Goal: Information Seeking & Learning: Understand process/instructions

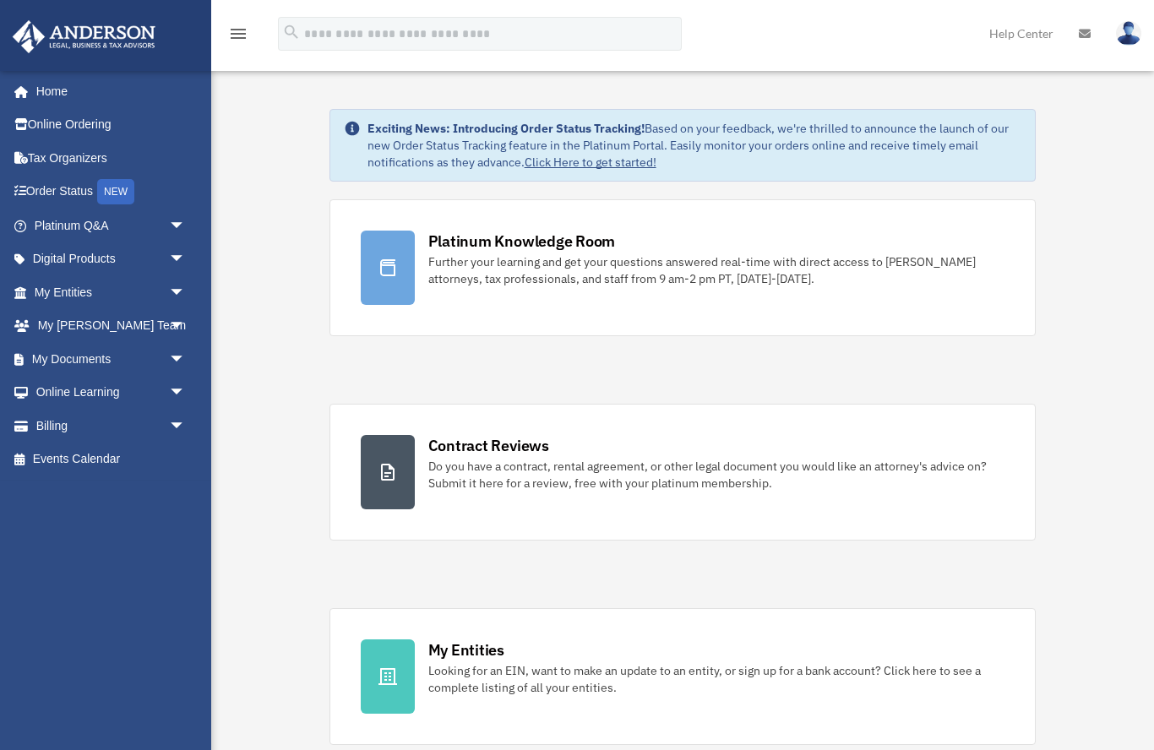
click at [173, 356] on span "arrow_drop_down" at bounding box center [186, 359] width 34 height 35
click at [79, 384] on link "Box" at bounding box center [117, 393] width 187 height 34
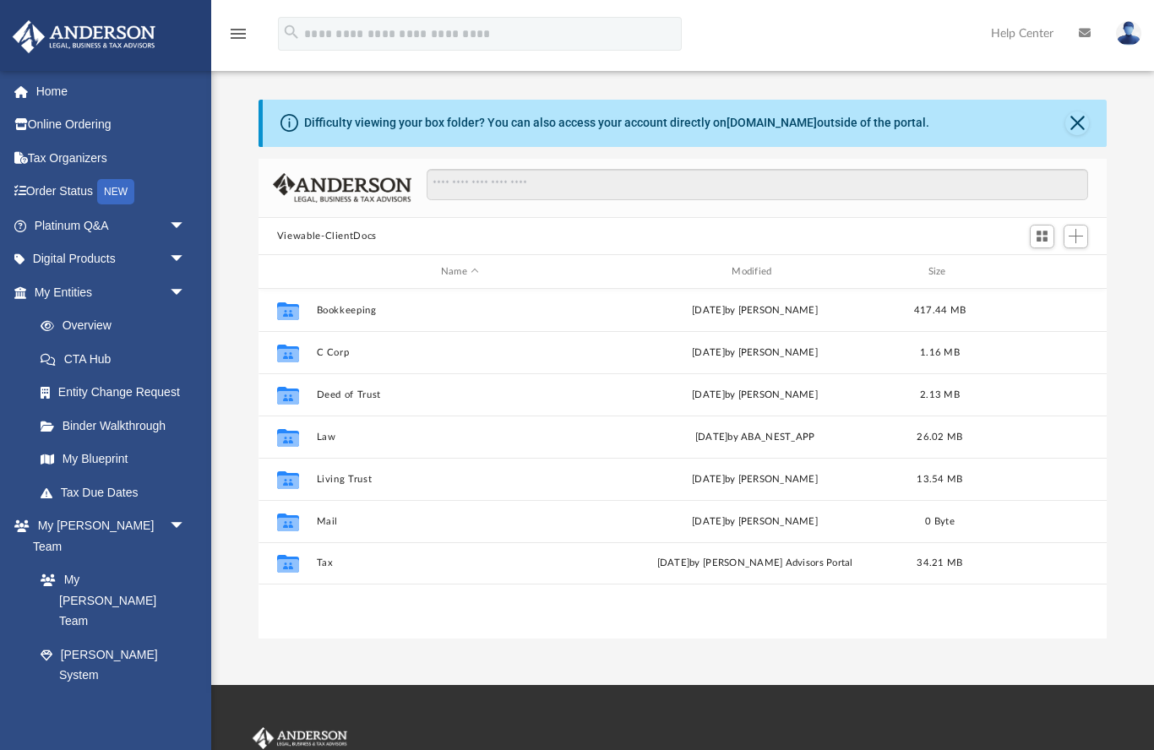
scroll to position [1, 1]
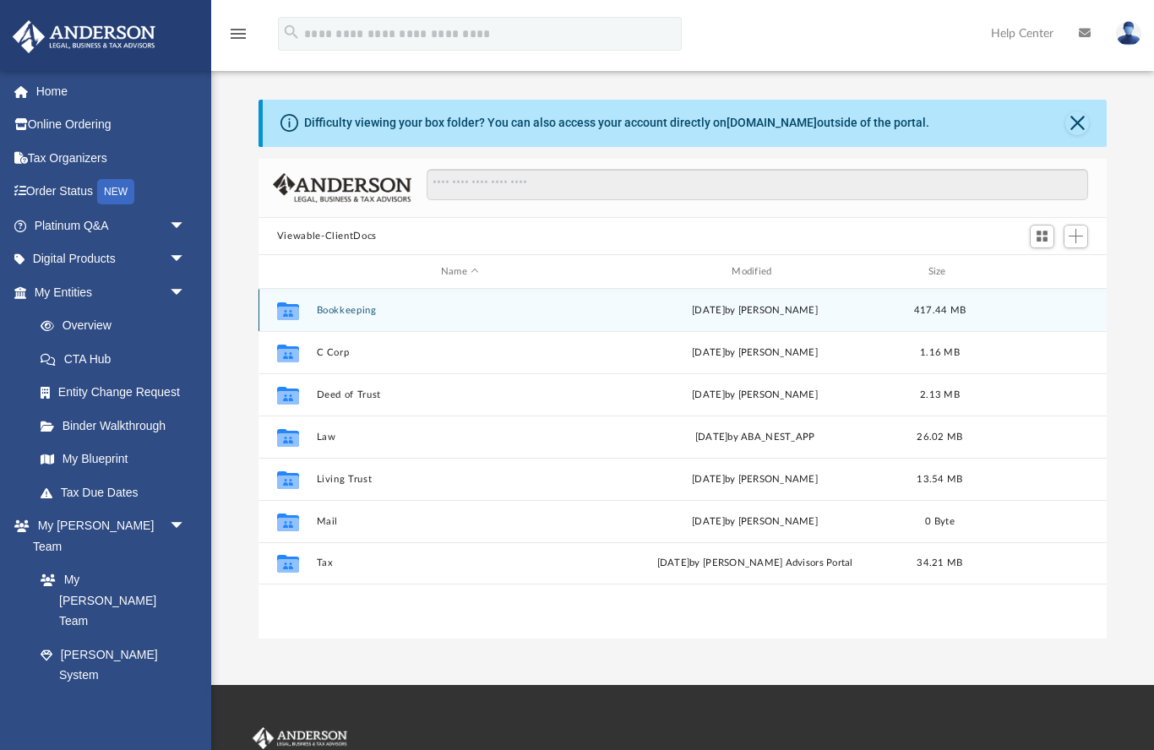
click at [363, 311] on button "Bookkeeping" at bounding box center [459, 310] width 287 height 11
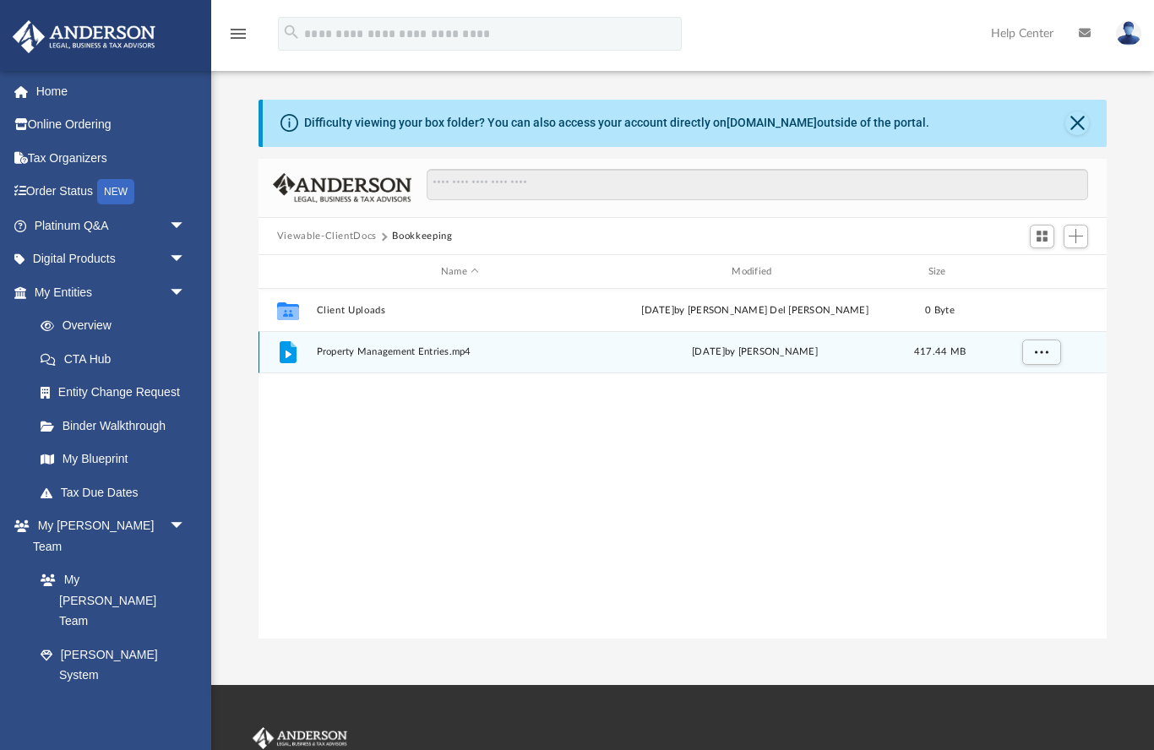
click at [447, 371] on div "File Property Management Entries.mp4 [DATE] by [PERSON_NAME] 417.44 MB" at bounding box center [682, 352] width 848 height 42
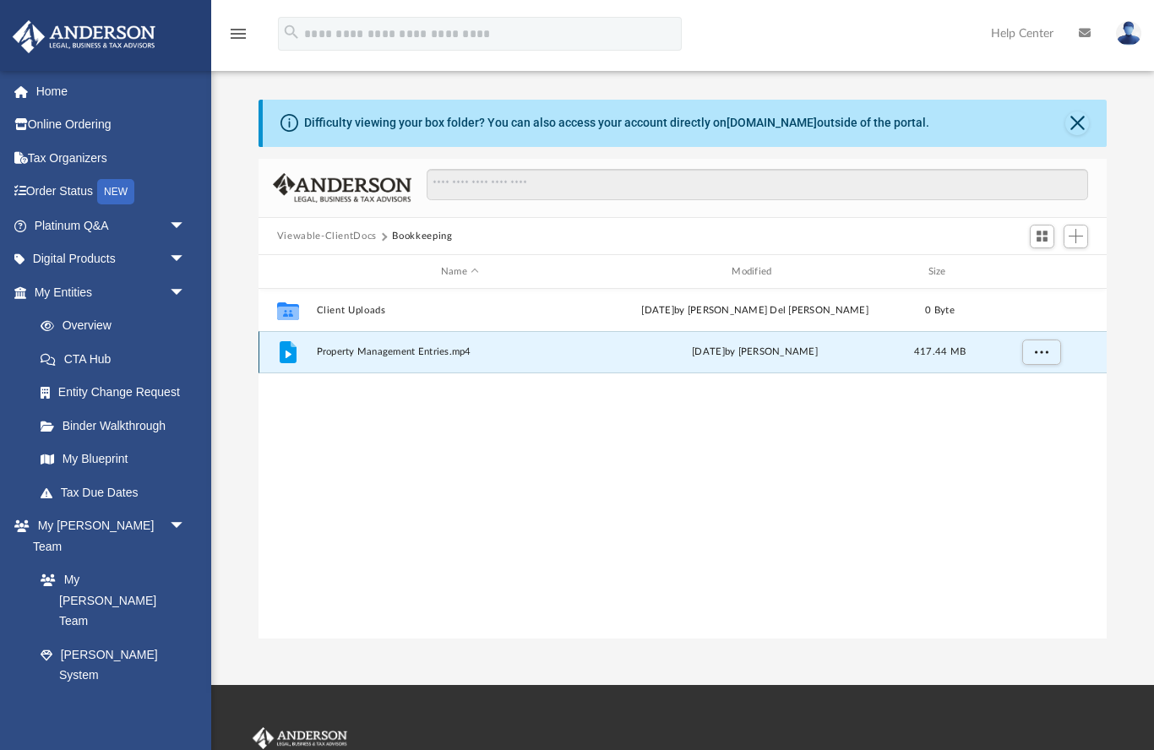
click at [1051, 356] on button "More options" at bounding box center [1040, 352] width 39 height 25
click at [1014, 382] on li "Preview" at bounding box center [1025, 387] width 49 height 18
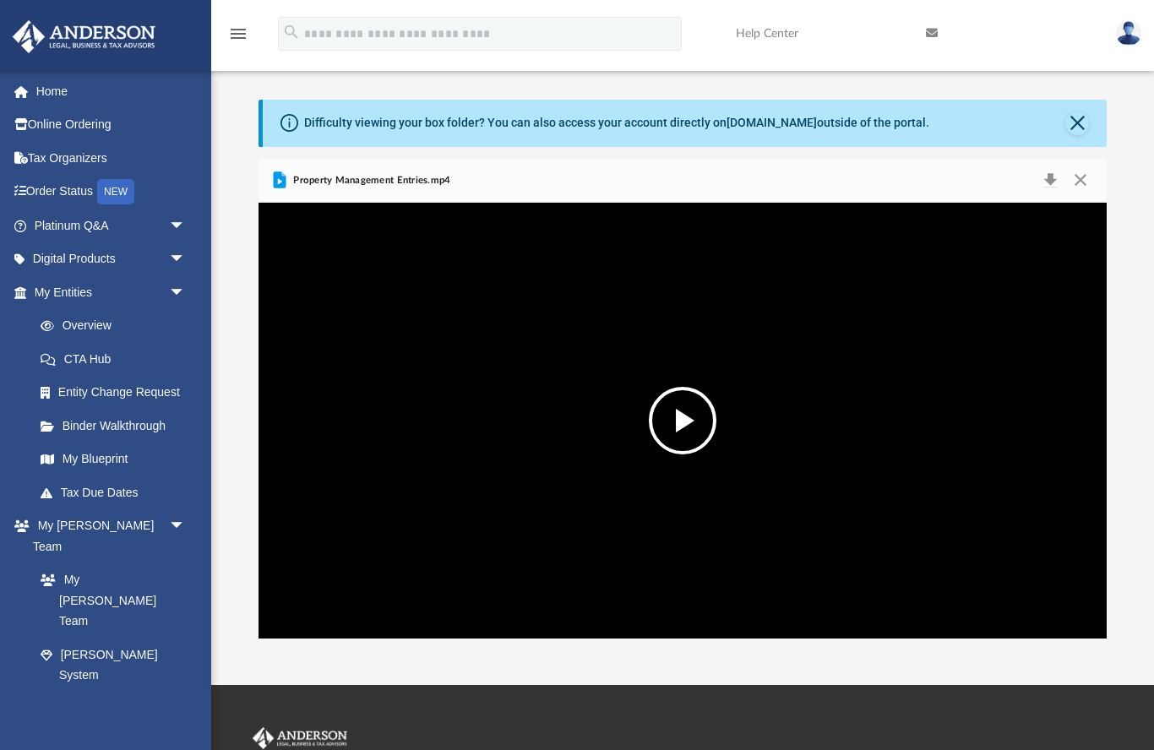
click at [682, 429] on button "File preview" at bounding box center [683, 421] width 68 height 68
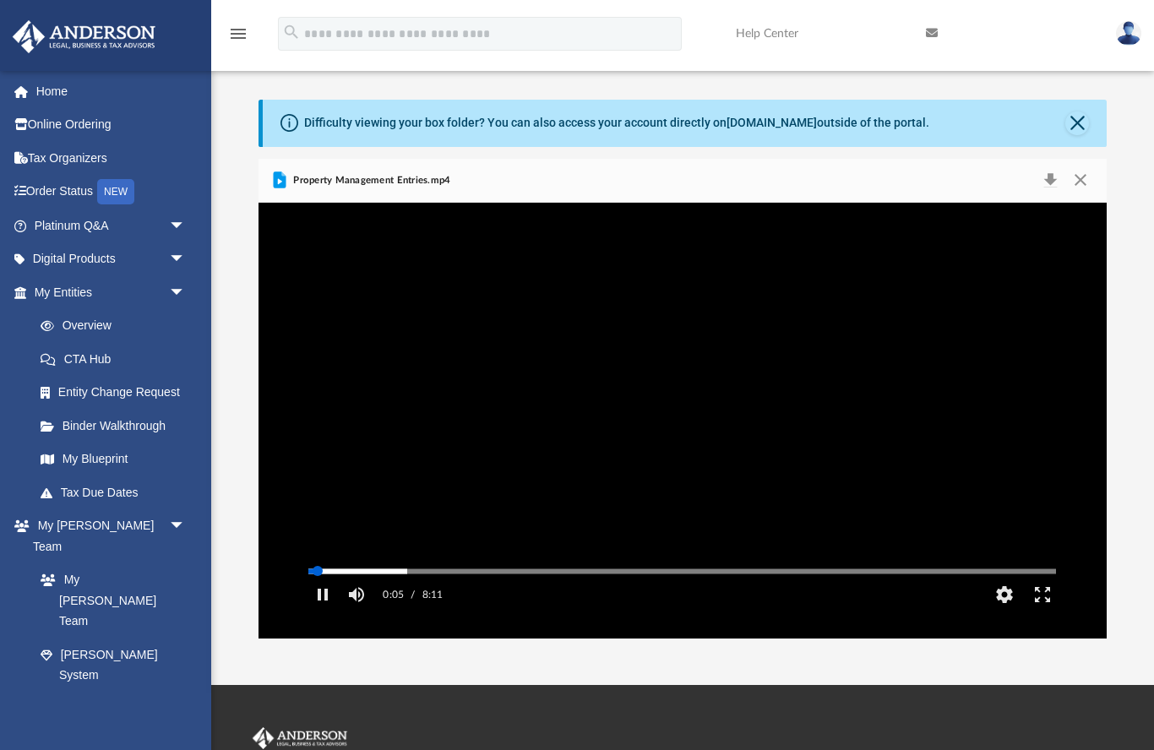
click at [329, 610] on button "Pause" at bounding box center [322, 595] width 38 height 34
click at [679, 439] on button "File preview" at bounding box center [683, 421] width 68 height 68
click at [332, 610] on button "Pause" at bounding box center [322, 595] width 38 height 34
click at [693, 422] on button "File preview" at bounding box center [683, 421] width 68 height 68
click at [334, 611] on button "Pause" at bounding box center [322, 595] width 38 height 34
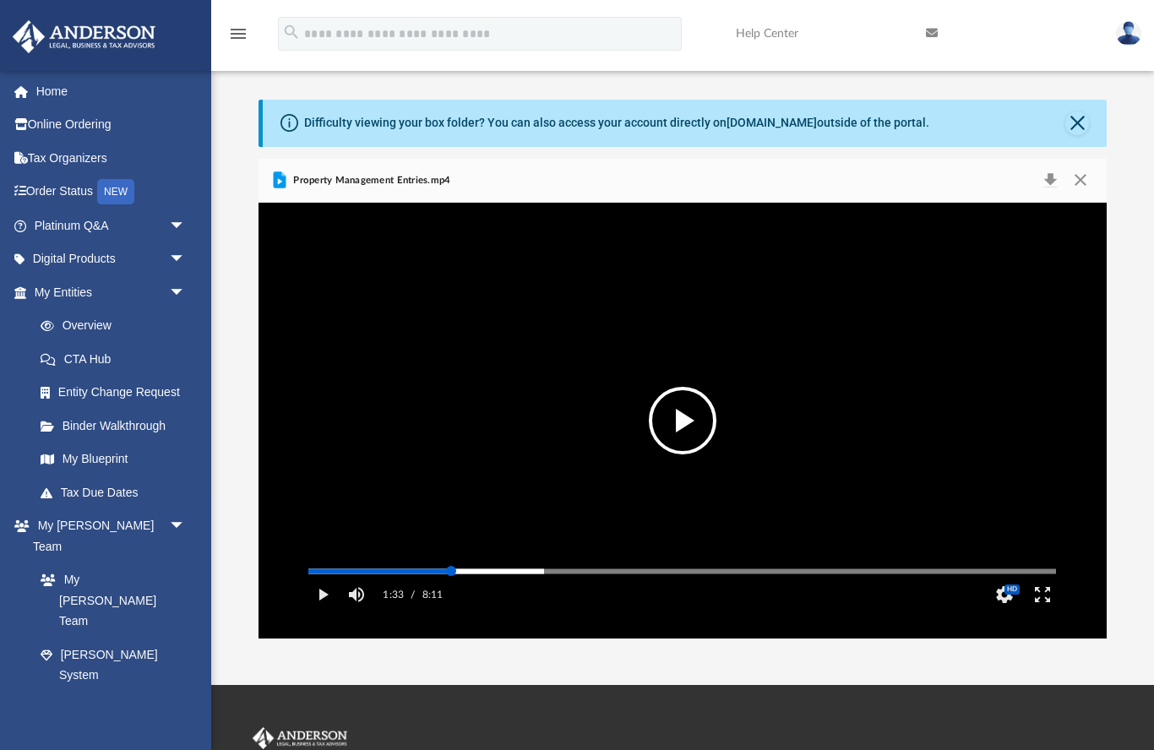
click at [321, 611] on button "Play" at bounding box center [322, 595] width 38 height 34
click at [328, 611] on button "Pause" at bounding box center [322, 595] width 38 height 34
click at [324, 611] on button "Play" at bounding box center [322, 595] width 38 height 34
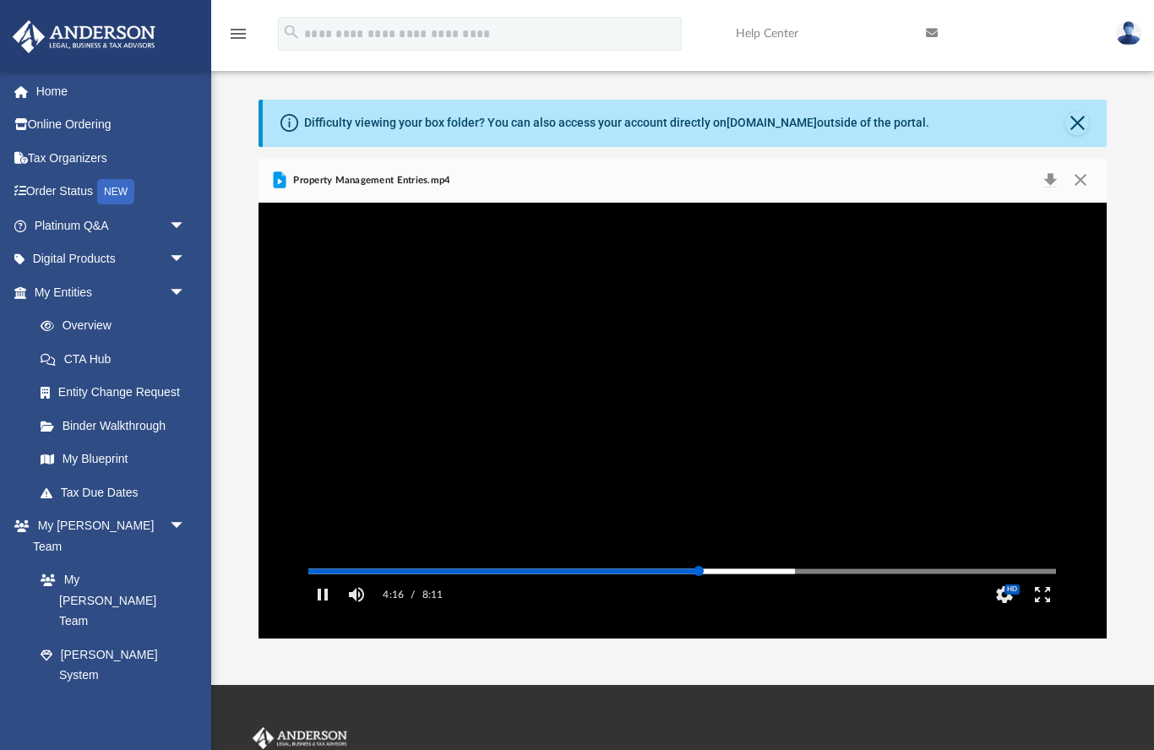
click at [329, 611] on button "Pause" at bounding box center [322, 595] width 38 height 34
click at [339, 611] on button "Play" at bounding box center [322, 595] width 38 height 34
